Goal: Task Accomplishment & Management: Complete application form

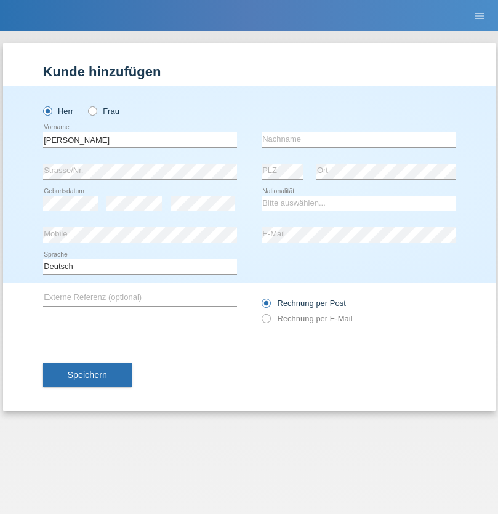
type input "[PERSON_NAME]"
click at [358, 139] on input "text" at bounding box center [358, 139] width 194 height 15
type input "[PERSON_NAME]"
select select "CH"
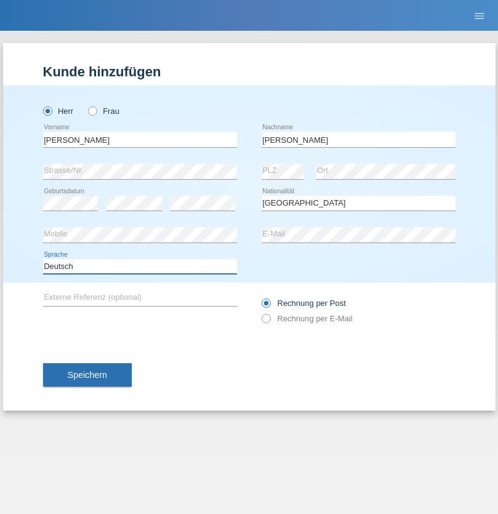
select select "en"
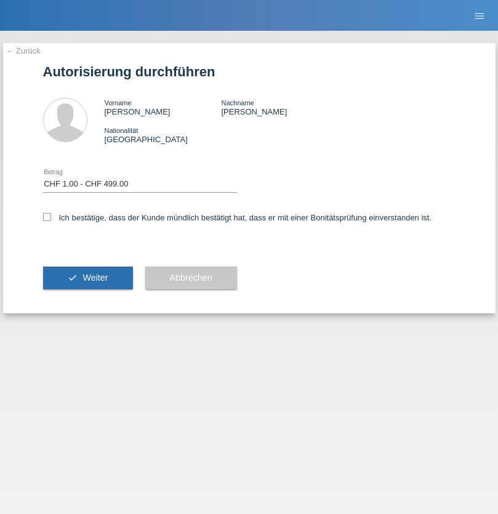
select select "1"
checkbox input "true"
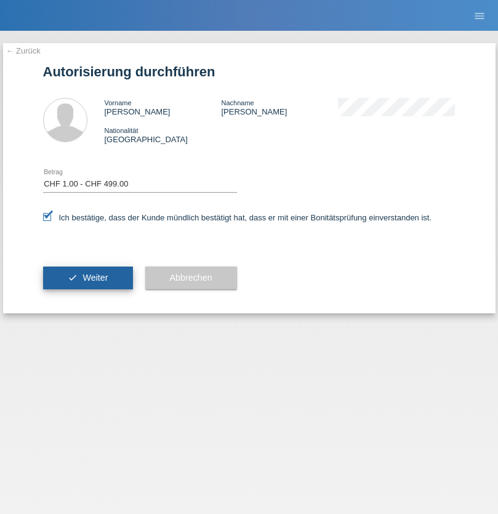
click at [87, 277] on span "Weiter" at bounding box center [94, 277] width 25 height 10
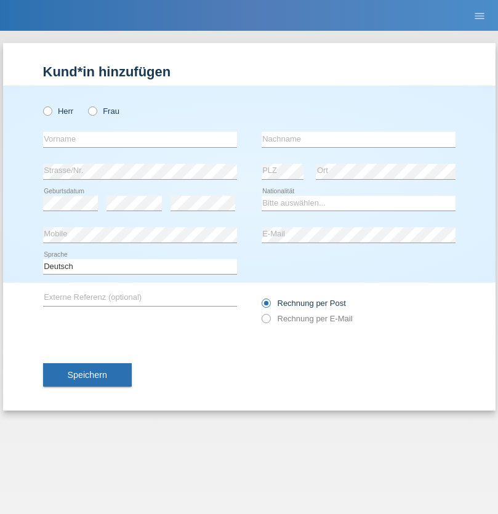
radio input "true"
click at [140, 139] on input "text" at bounding box center [140, 139] width 194 height 15
type input "Dimitrios"
click at [358, 139] on input "text" at bounding box center [358, 139] width 194 height 15
type input "Chatzis"
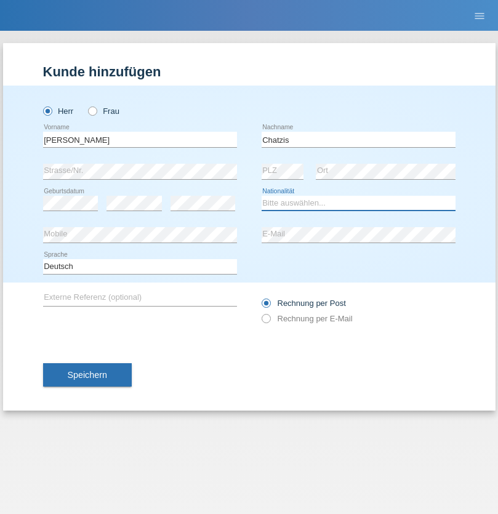
select select "CH"
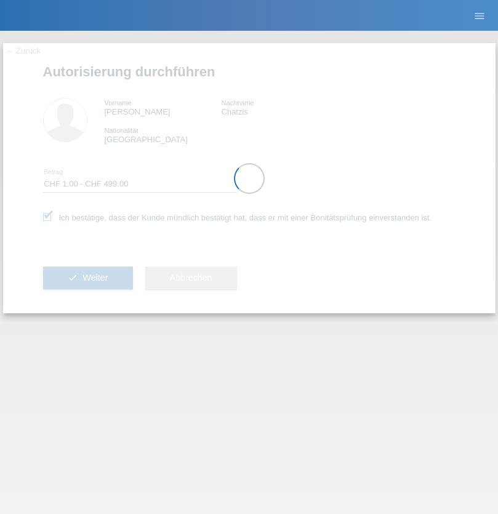
select select "1"
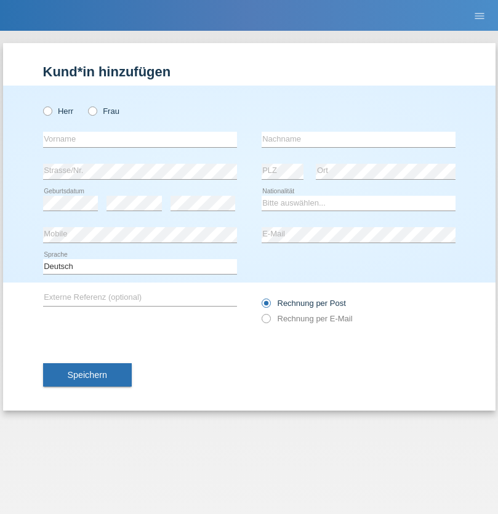
radio input "true"
click at [140, 139] on input "text" at bounding box center [140, 139] width 194 height 15
type input "Chanon Willy"
click at [358, 139] on input "text" at bounding box center [358, 139] width 194 height 15
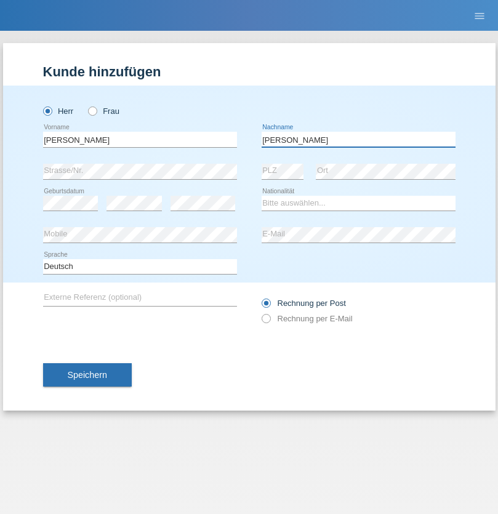
type input "Senft"
select select "CH"
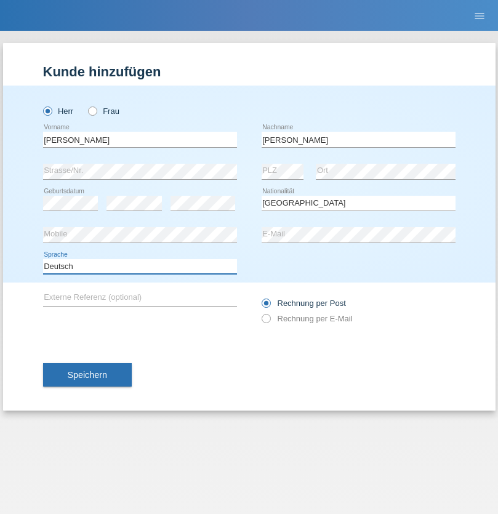
select select "en"
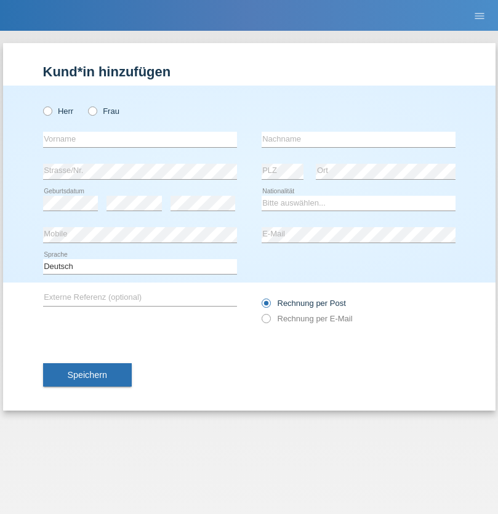
radio input "true"
click at [140, 139] on input "text" at bounding box center [140, 139] width 194 height 15
type input "Marvin"
click at [358, 139] on input "text" at bounding box center [358, 139] width 194 height 15
type input "Mai"
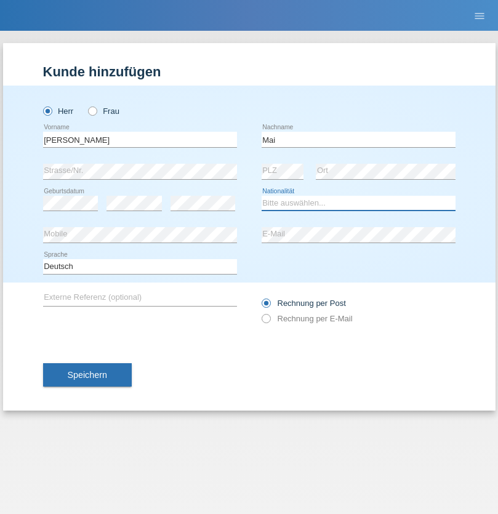
select select "DE"
select select "C"
select select "24"
select select "06"
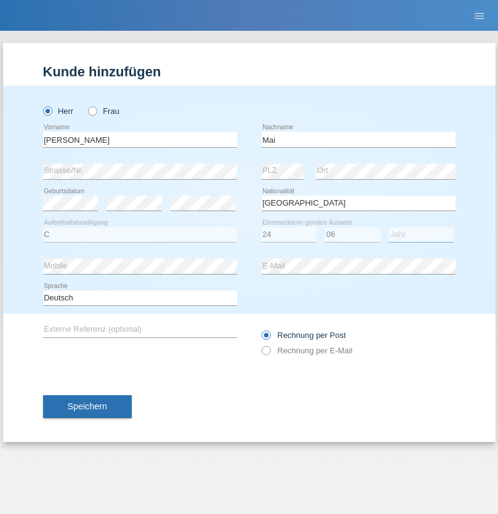
select select "2015"
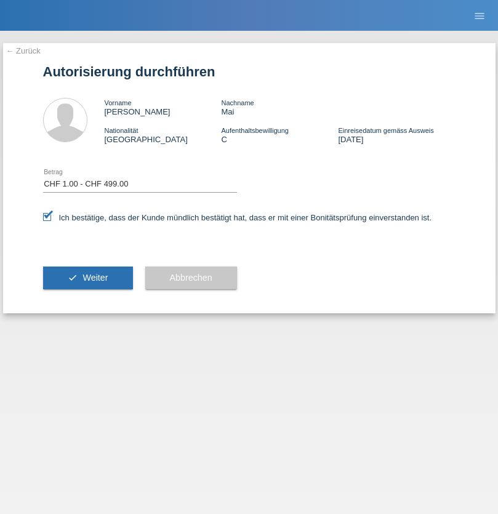
select select "1"
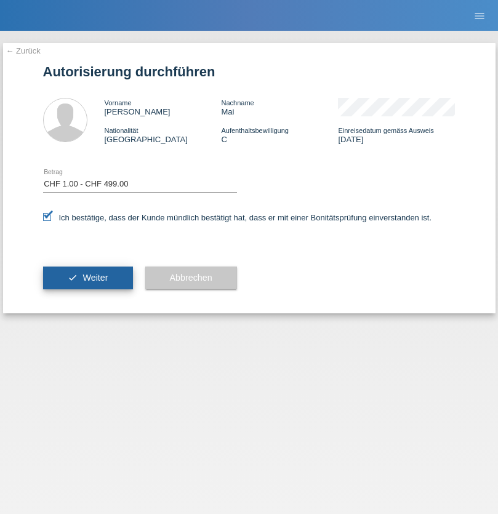
click at [87, 277] on span "Weiter" at bounding box center [94, 277] width 25 height 10
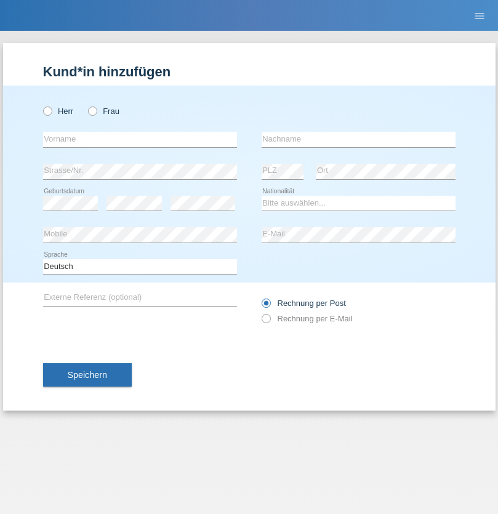
radio input "true"
click at [140, 139] on input "text" at bounding box center [140, 139] width 194 height 15
type input "[PERSON_NAME]"
click at [358, 139] on input "text" at bounding box center [358, 139] width 194 height 15
type input "Sagnon"
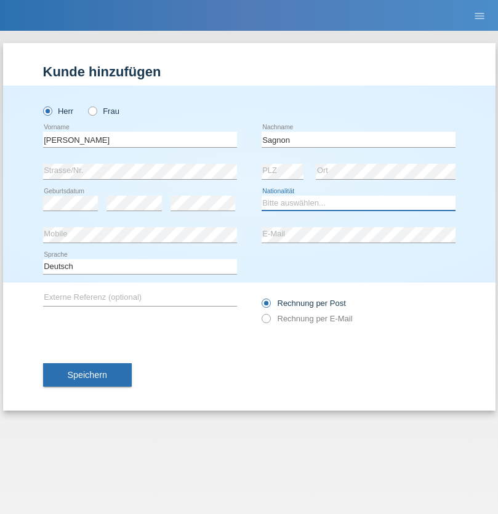
select select "BF"
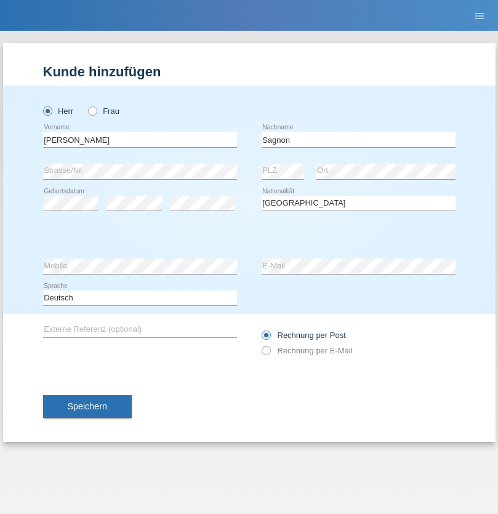
select select "C"
select select "30"
select select "01"
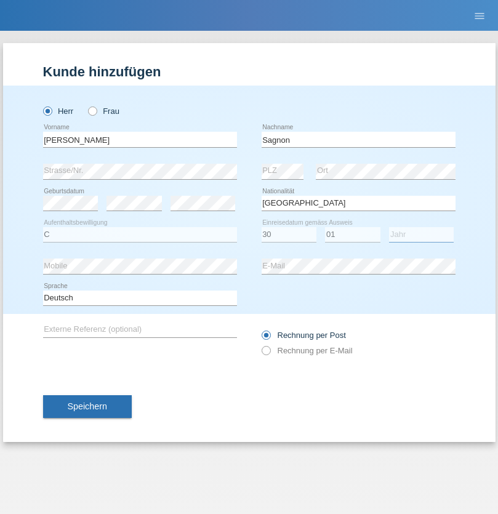
select select "2008"
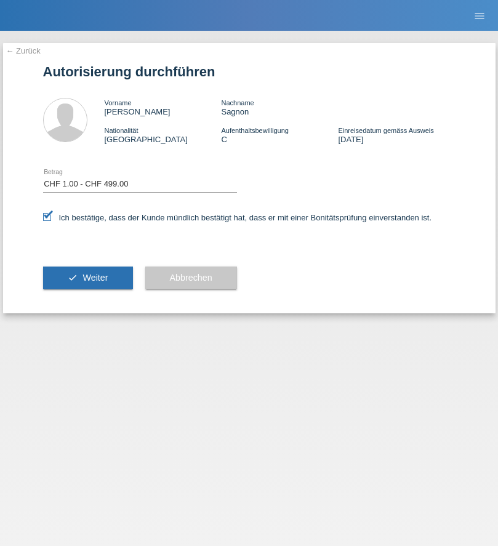
select select "1"
click at [87, 277] on span "Weiter" at bounding box center [94, 277] width 25 height 10
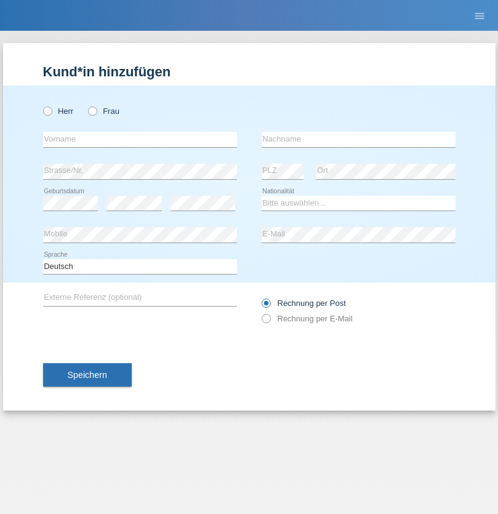
radio input "true"
click at [140, 139] on input "text" at bounding box center [140, 139] width 194 height 15
type input "Senol"
click at [358, 139] on input "text" at bounding box center [358, 139] width 194 height 15
type input "Genc"
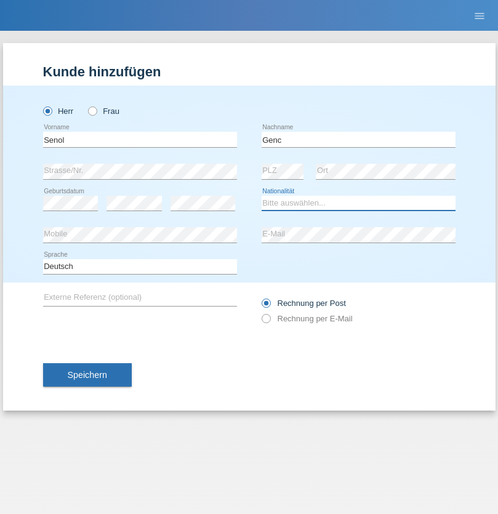
select select "TR"
select select "C"
select select "03"
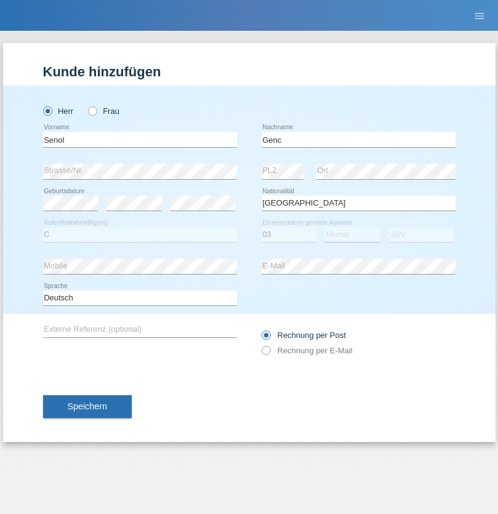
select select "07"
select select "1973"
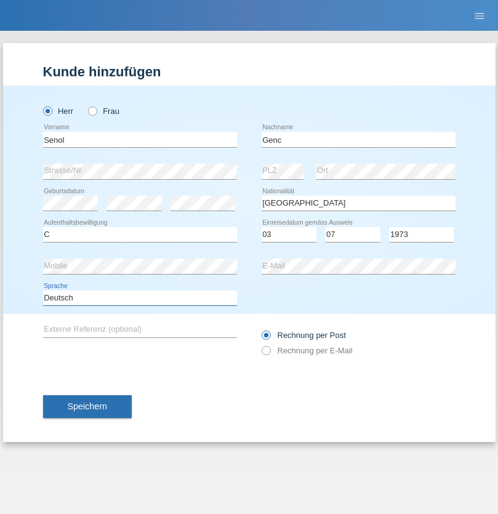
select select "en"
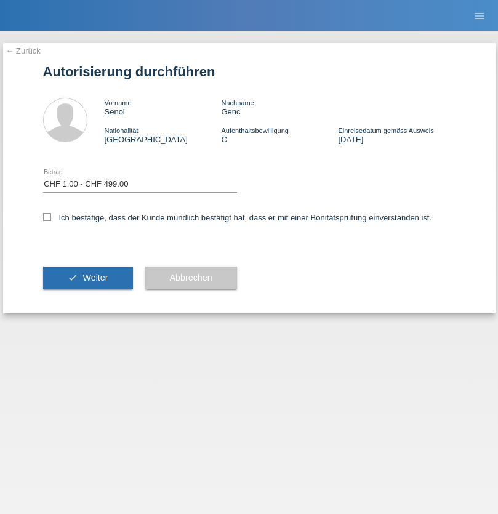
select select "1"
checkbox input "true"
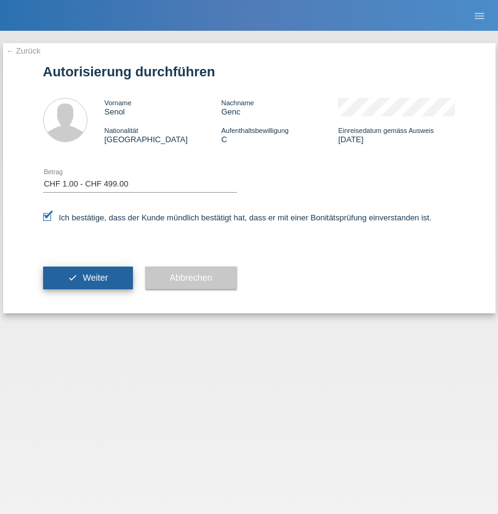
click at [87, 277] on span "Weiter" at bounding box center [94, 277] width 25 height 10
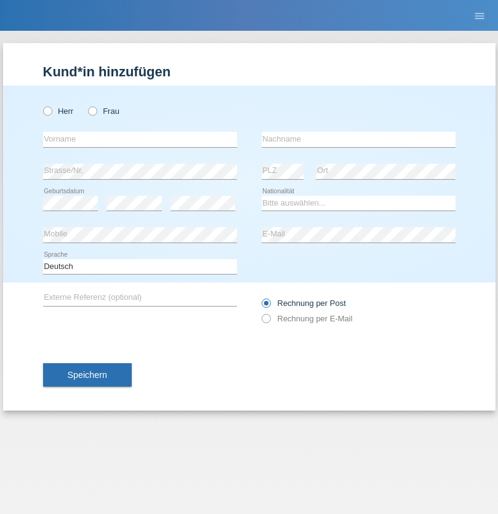
radio input "true"
click at [140, 139] on input "text" at bounding box center [140, 139] width 194 height 15
type input "Batsche"
click at [358, 139] on input "text" at bounding box center [358, 139] width 194 height 15
type input "Arifoska"
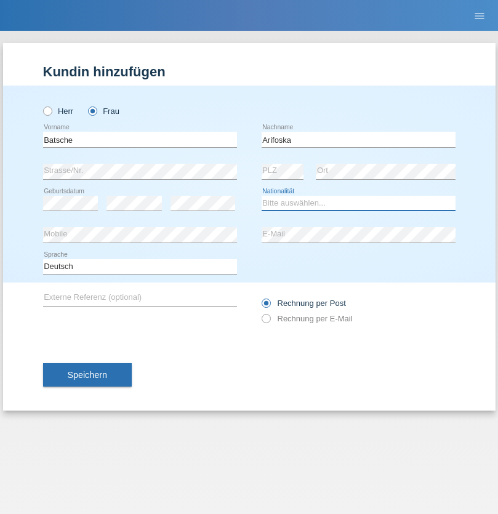
select select "CH"
radio input "true"
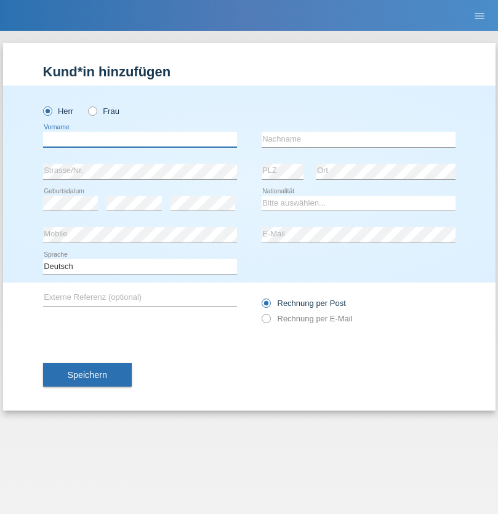
click at [140, 139] on input "text" at bounding box center [140, 139] width 194 height 15
type input "Emre"
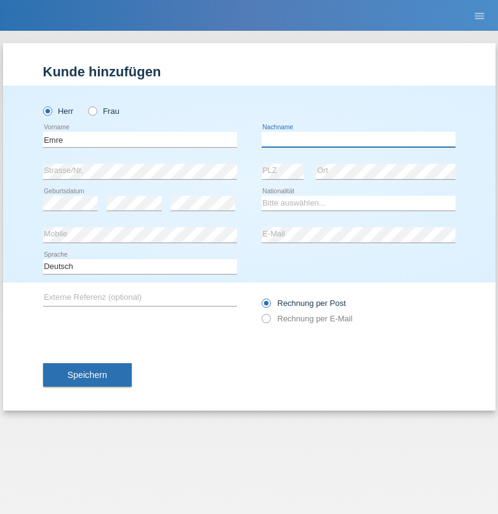
click at [358, 139] on input "text" at bounding box center [358, 139] width 194 height 15
type input "Uzun"
select select "CH"
